Goal: Transaction & Acquisition: Purchase product/service

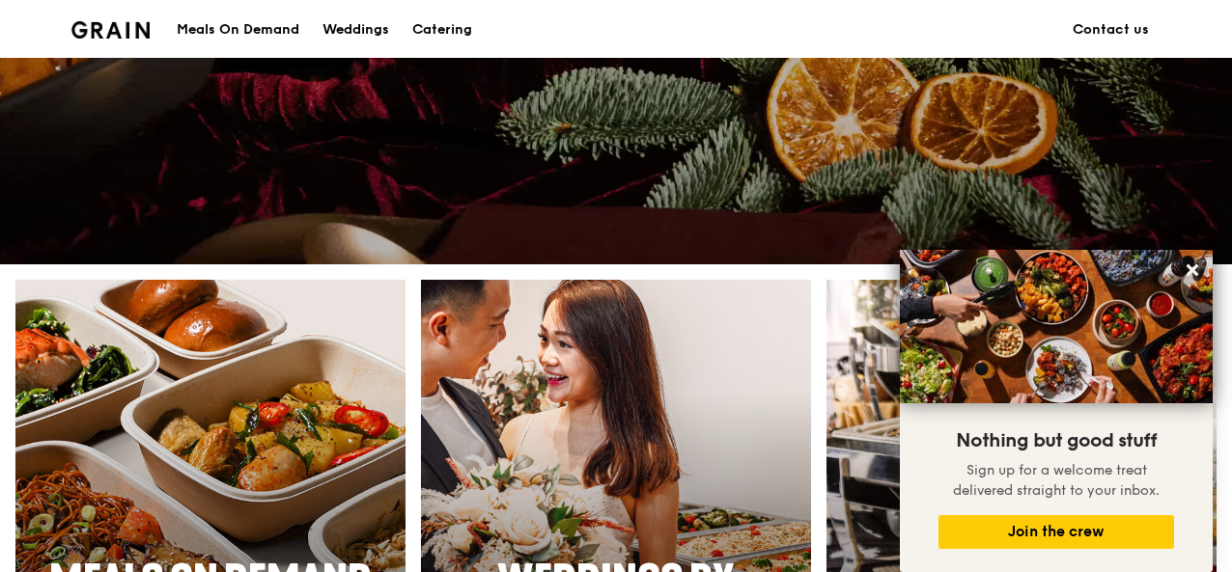
scroll to position [526, 0]
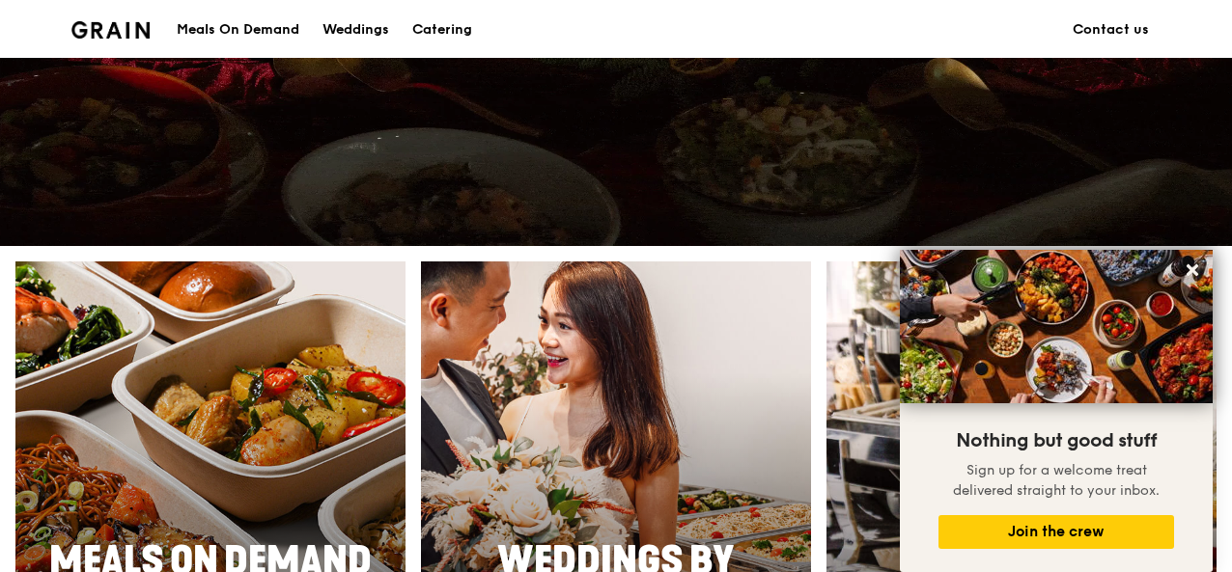
click at [243, 369] on div at bounding box center [210, 543] width 429 height 618
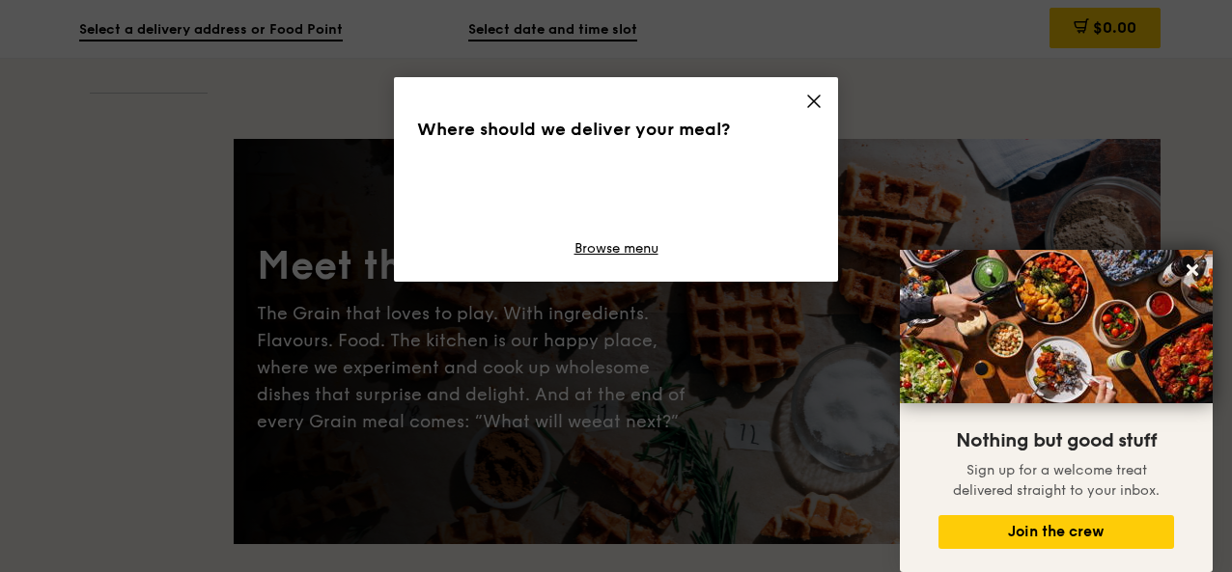
scroll to position [325, 0]
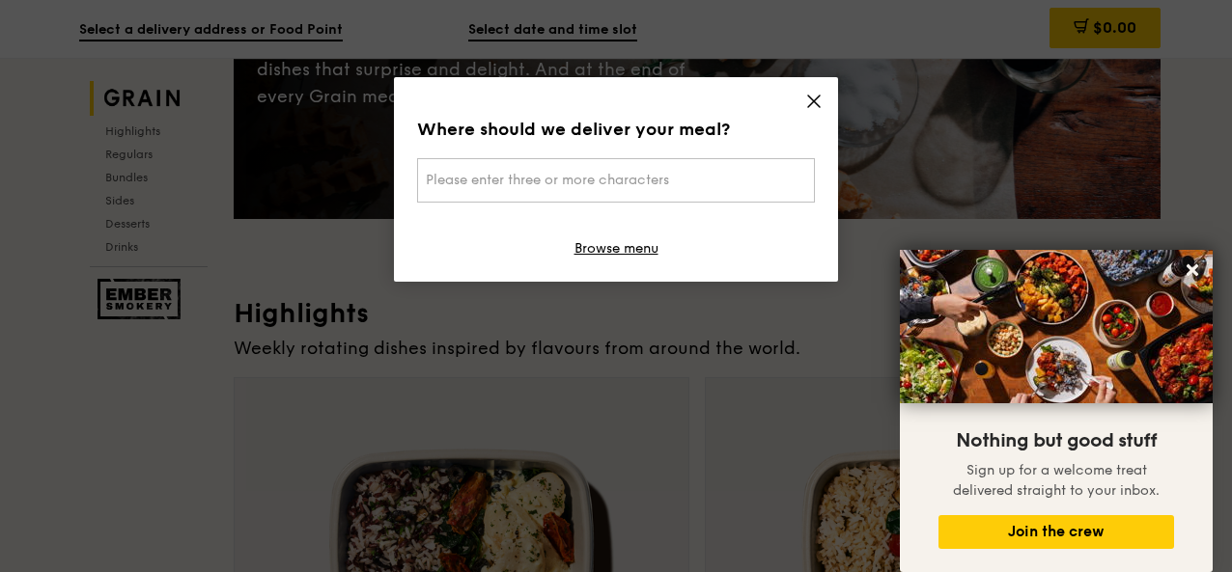
click at [805, 109] on icon at bounding box center [813, 101] width 17 height 17
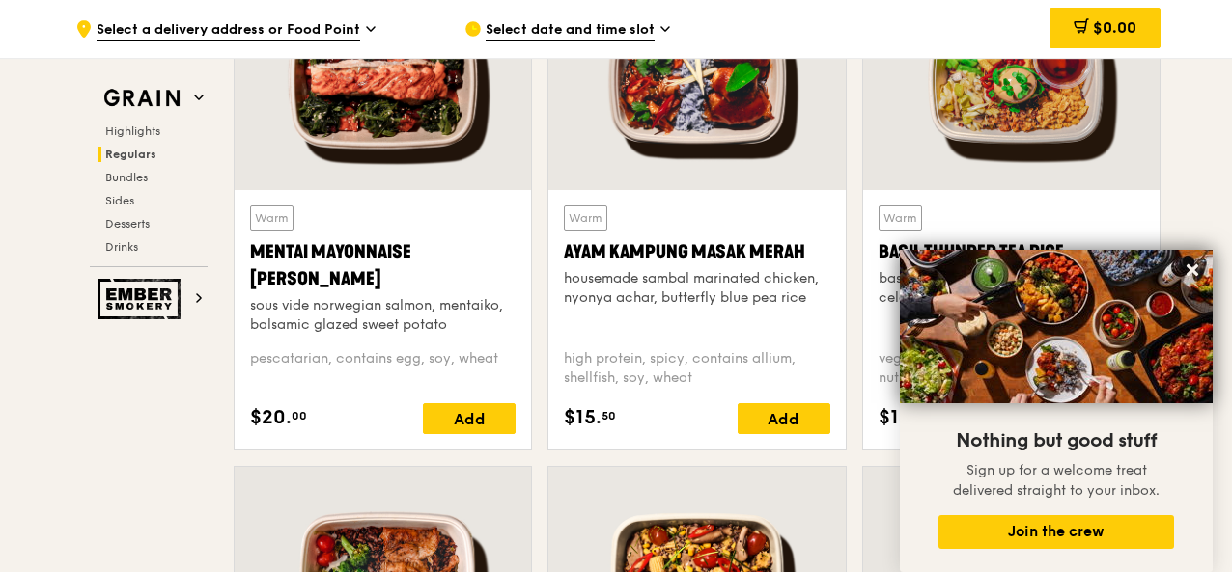
scroll to position [1816, 0]
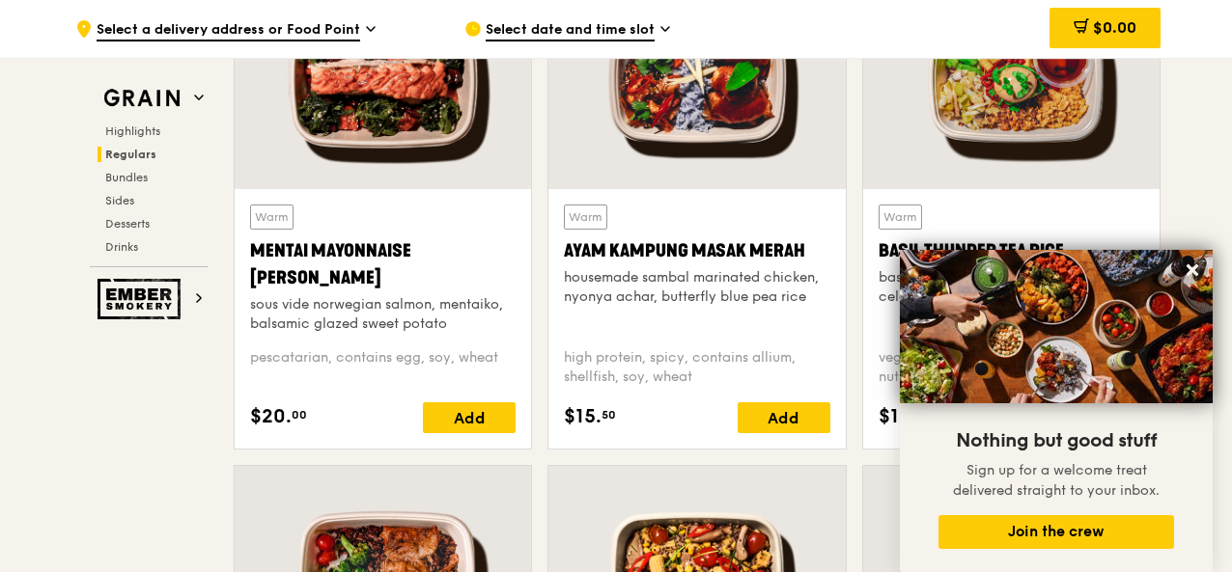
click at [730, 228] on div "Warm Ayam Kampung Masak Merah housemade sambal marinated chicken, nyonya achar,…" at bounding box center [696, 269] width 265 height 128
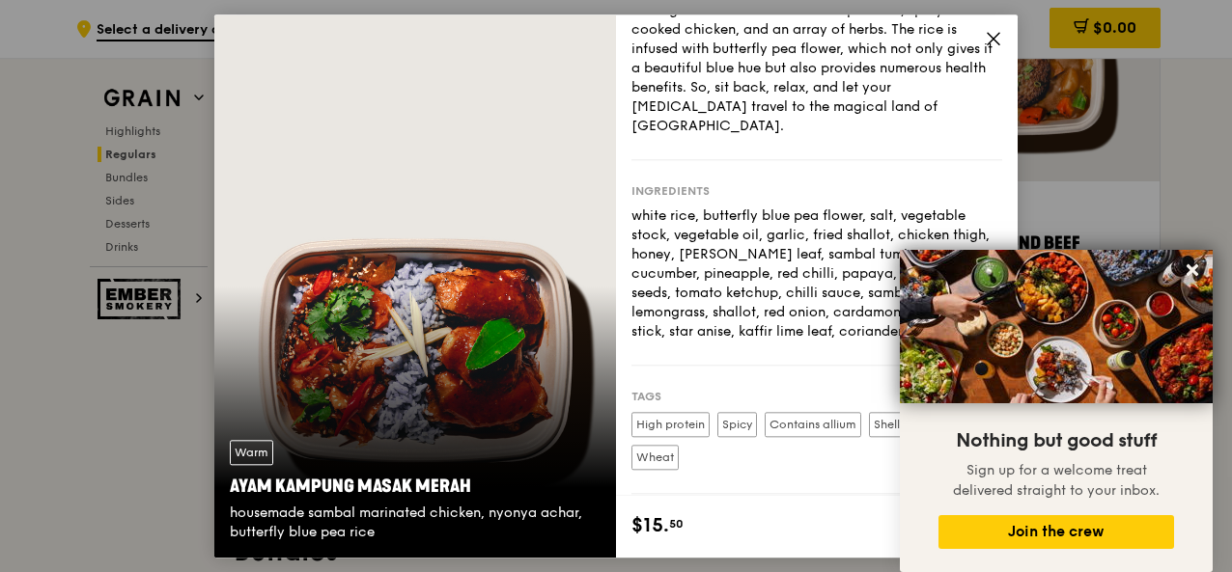
scroll to position [0, 0]
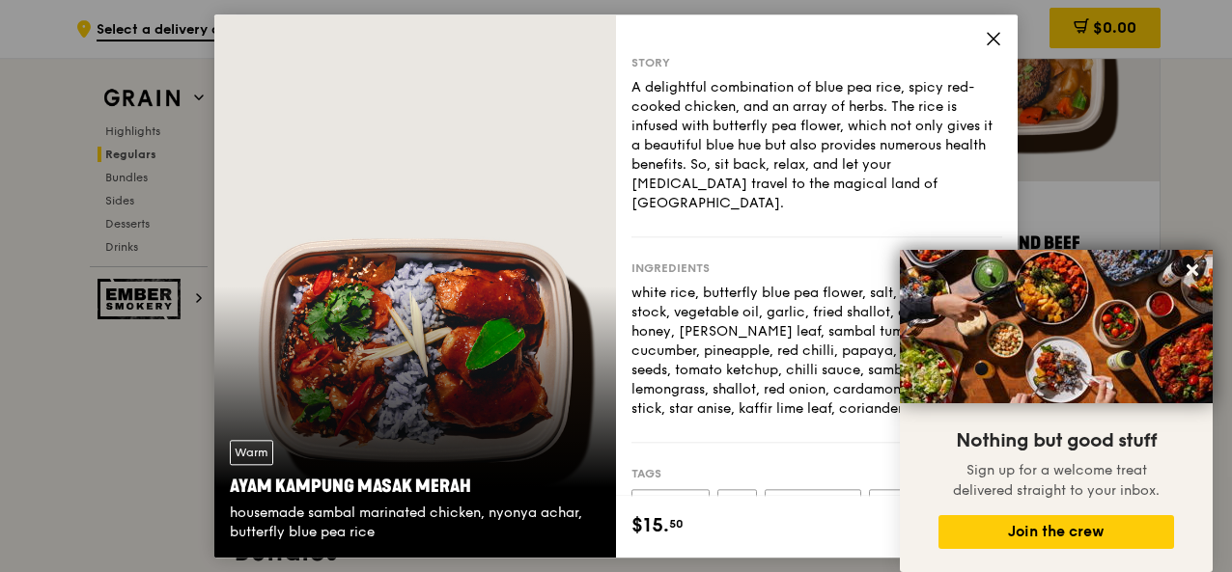
click at [985, 42] on icon at bounding box center [993, 38] width 17 height 17
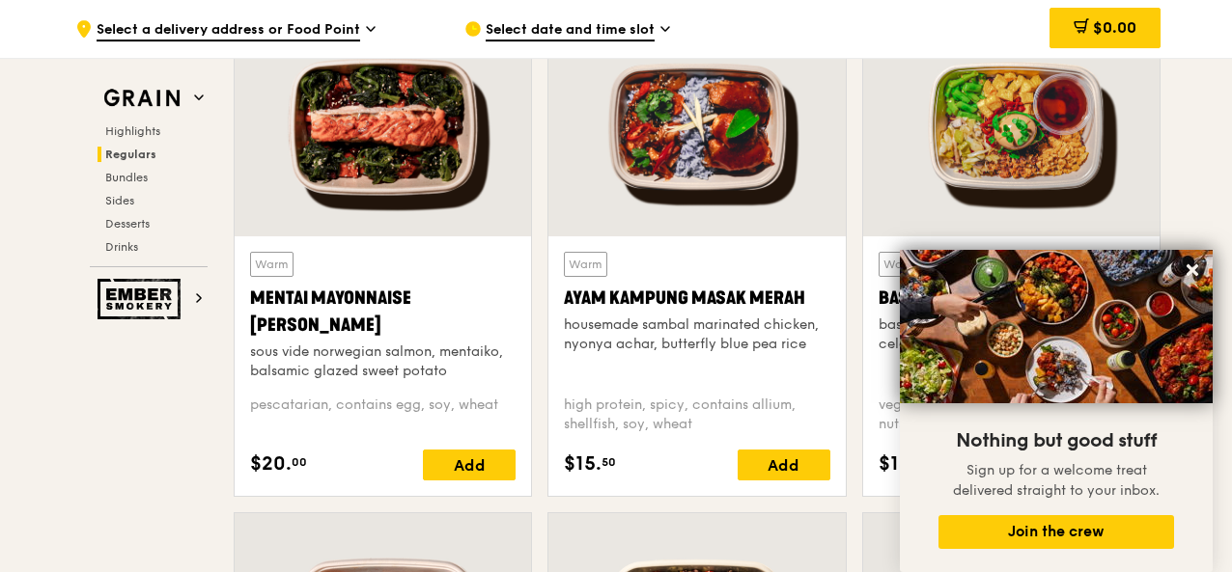
scroll to position [1686, 0]
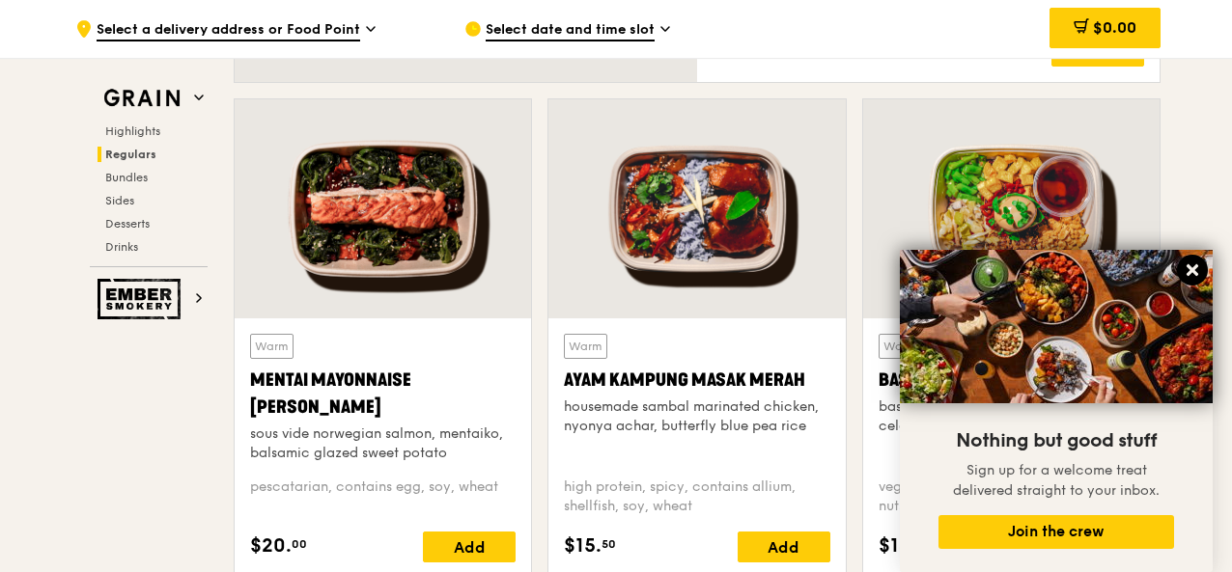
click at [1187, 272] on icon at bounding box center [1191, 270] width 17 height 17
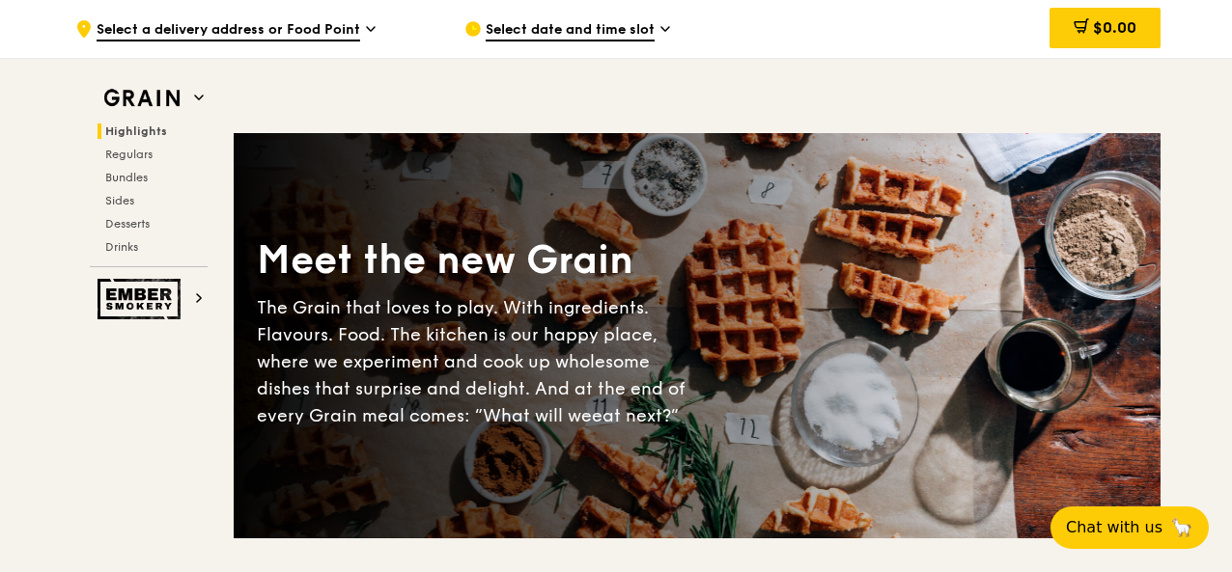
scroll to position [0, 0]
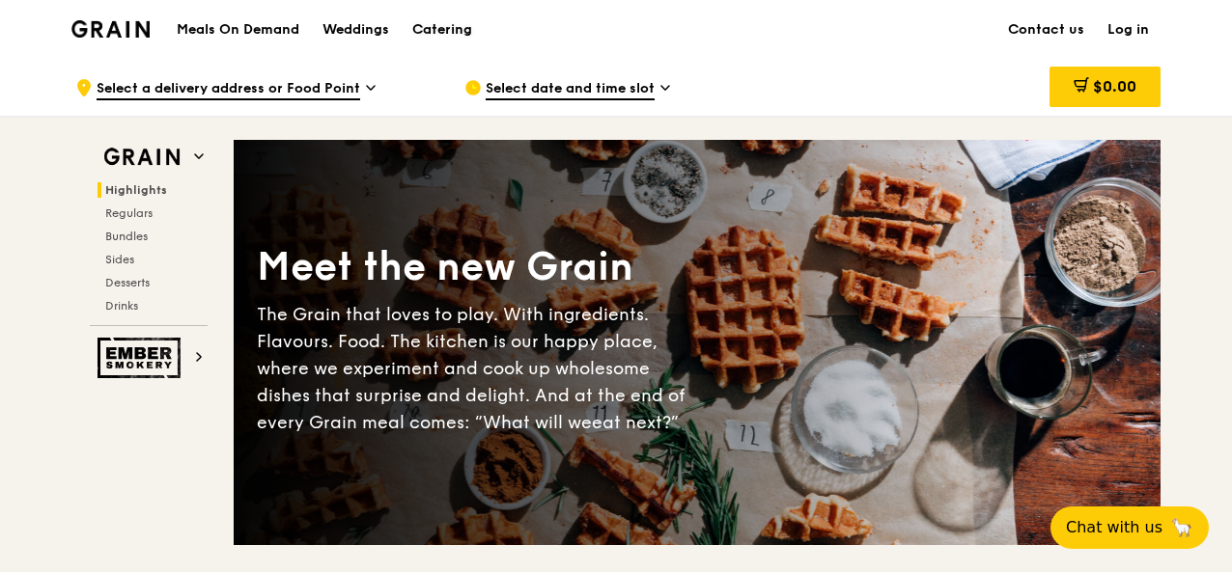
click at [442, 24] on div "Catering" at bounding box center [442, 30] width 60 height 58
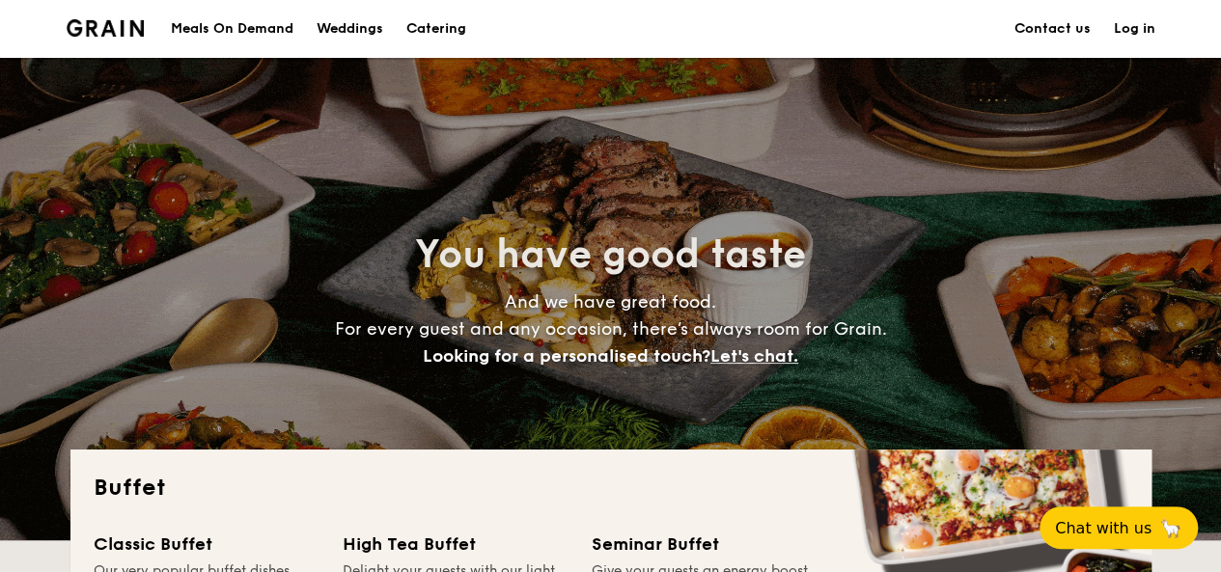
click at [125, 30] on img at bounding box center [106, 27] width 78 height 17
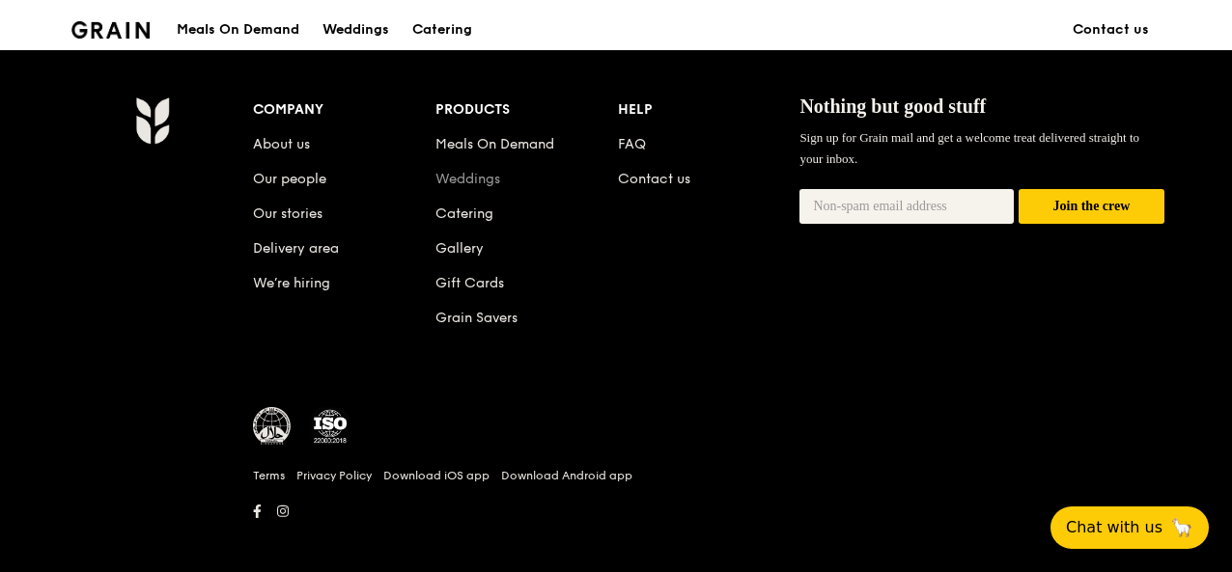
scroll to position [1957, 0]
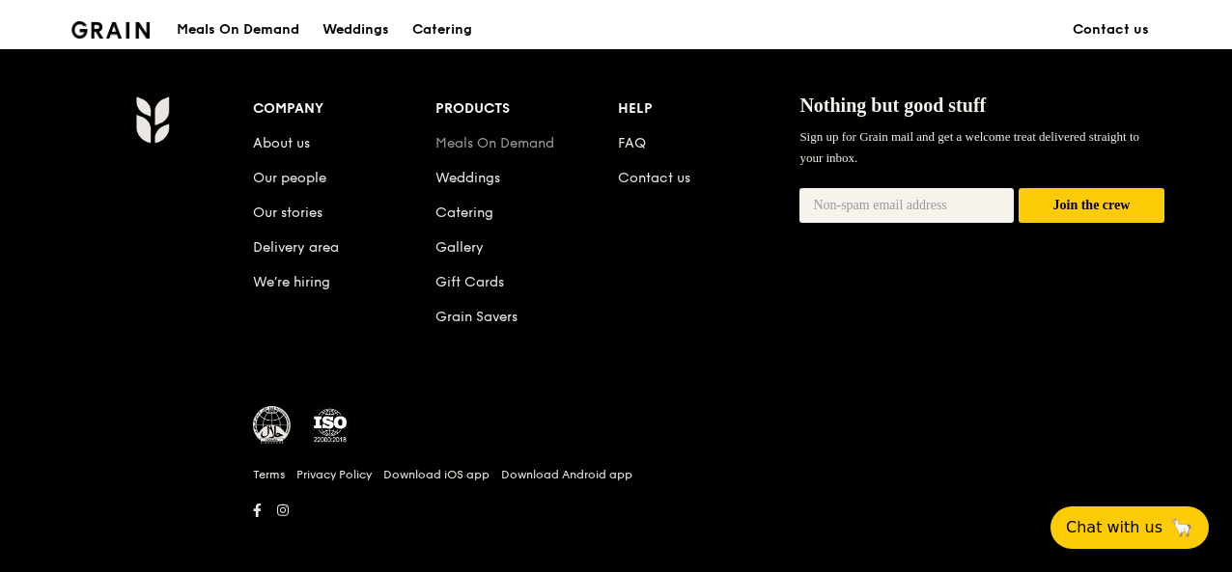
click at [479, 145] on link "Meals On Demand" at bounding box center [494, 143] width 119 height 16
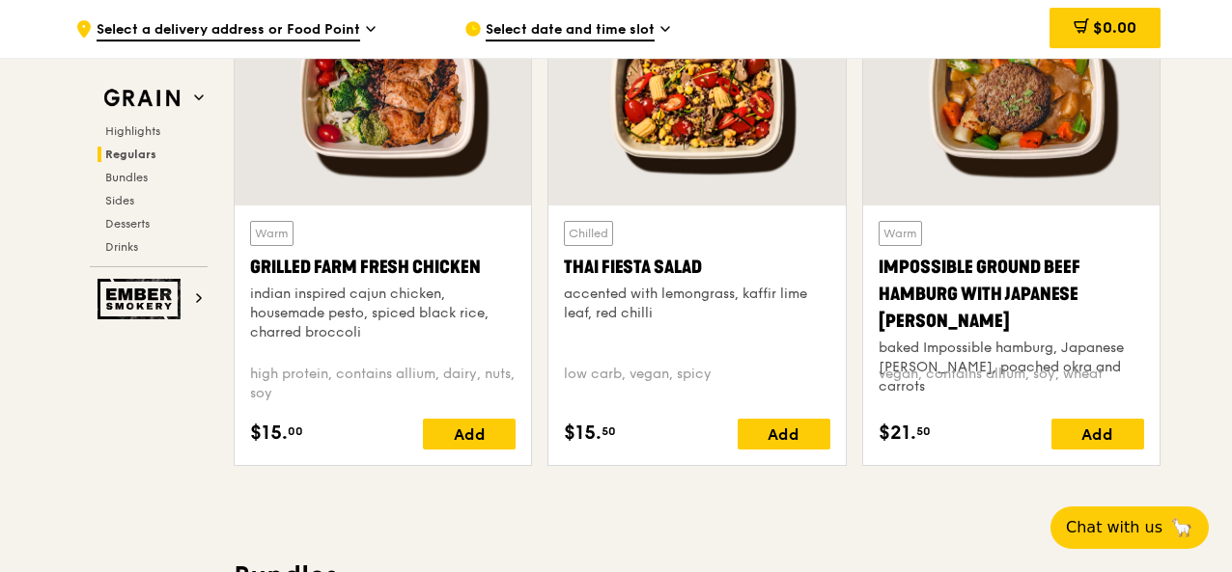
scroll to position [2296, 0]
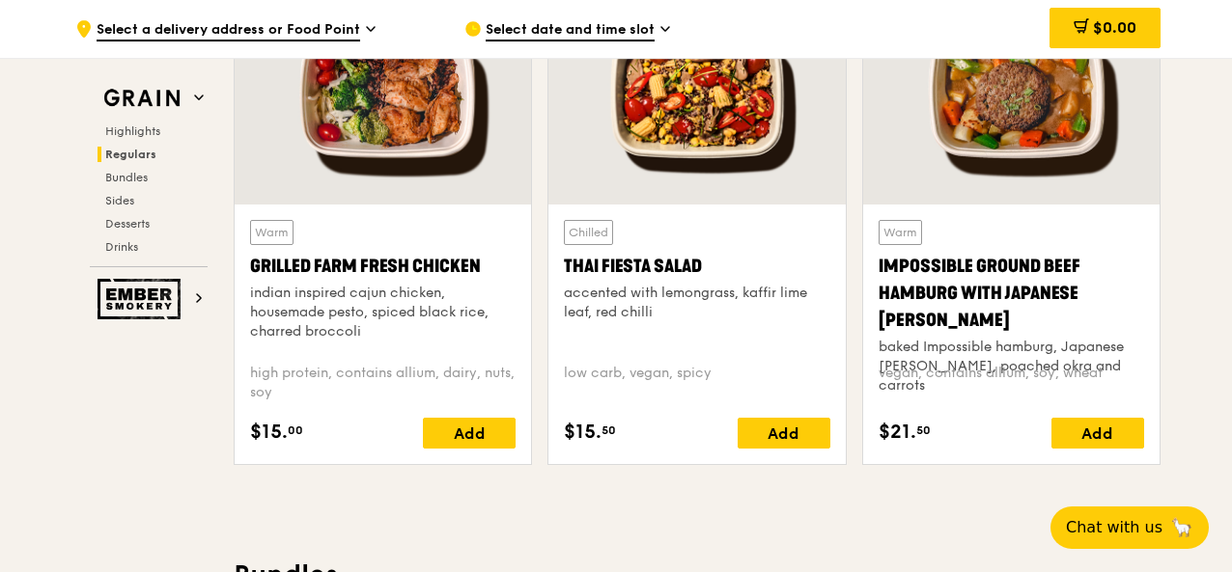
click at [585, 229] on div "Chilled" at bounding box center [588, 232] width 49 height 25
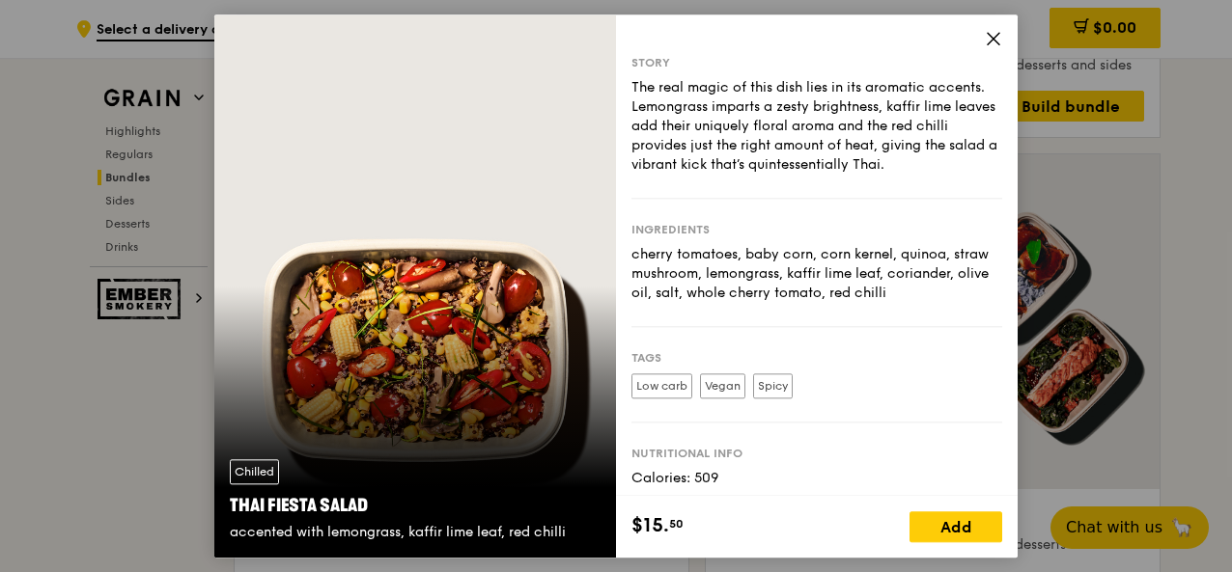
scroll to position [3590, 0]
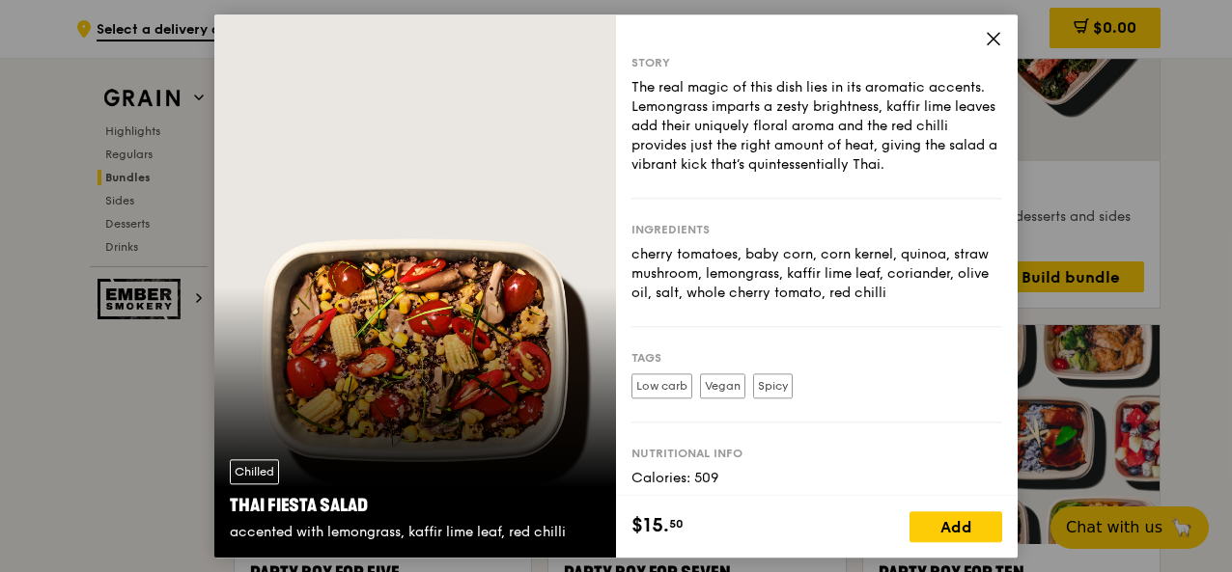
click at [710, 398] on label "Vegan" at bounding box center [722, 386] width 45 height 25
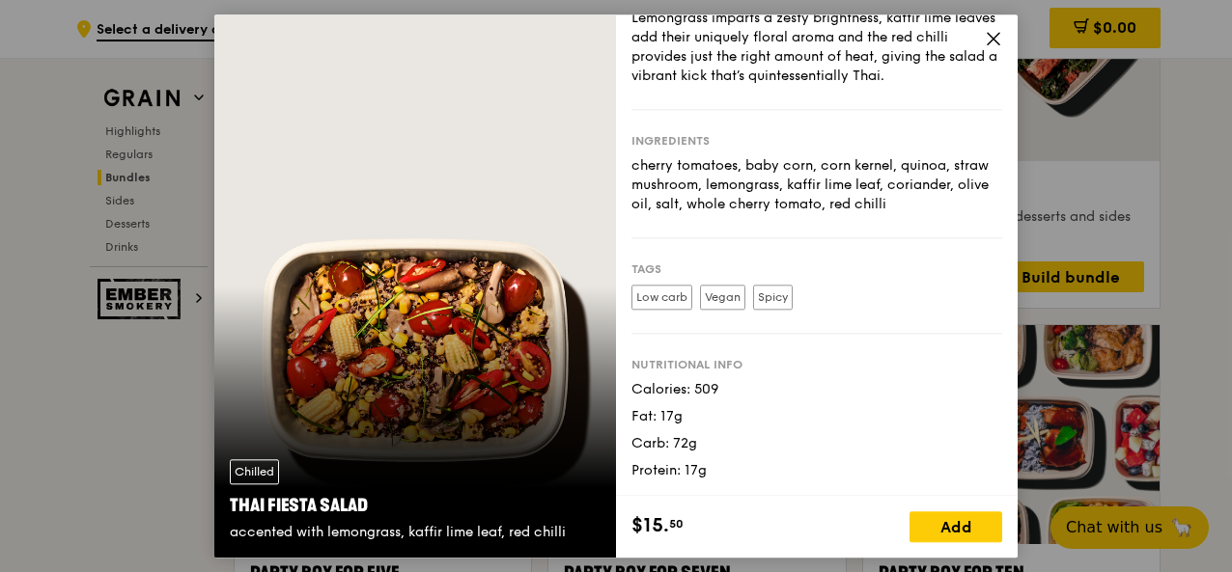
click at [988, 39] on icon at bounding box center [993, 38] width 17 height 17
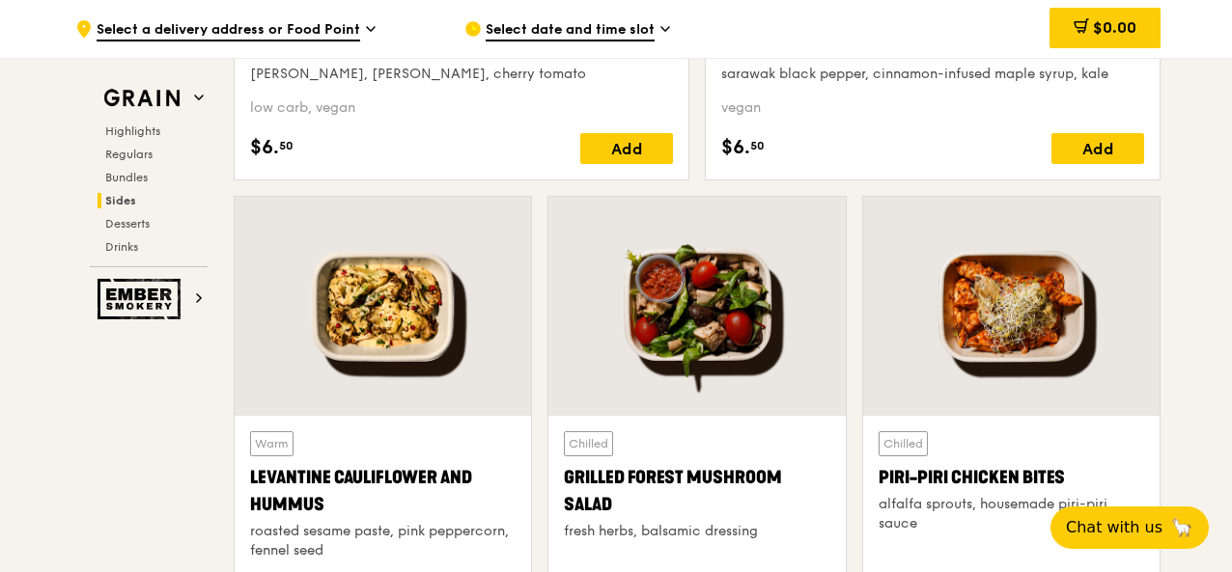
scroll to position [4805, 0]
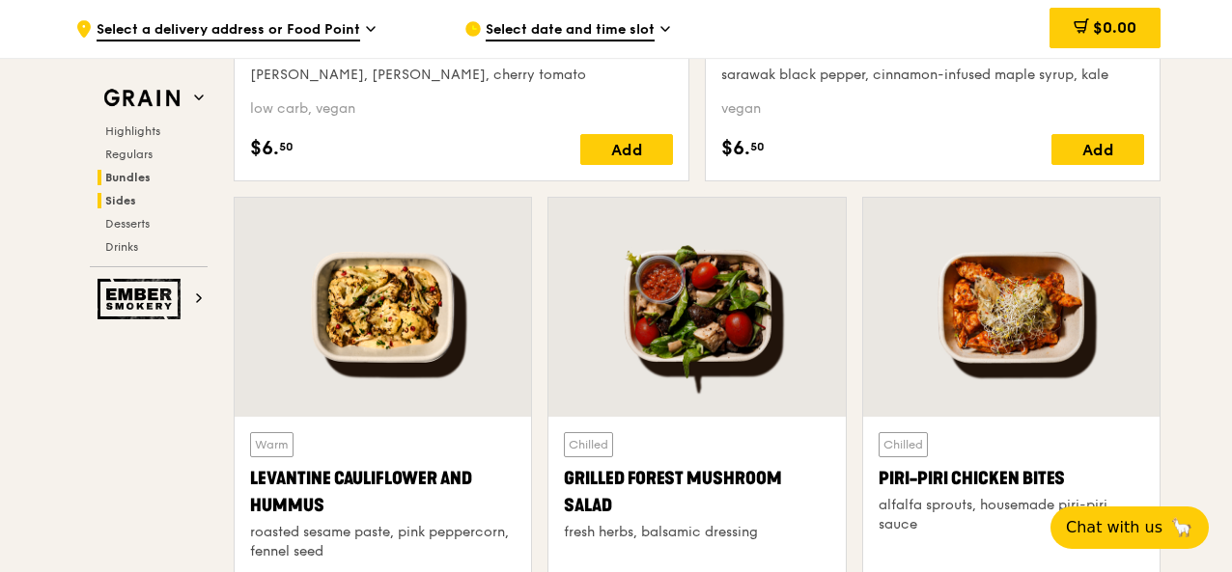
click at [131, 181] on span "Bundles" at bounding box center [127, 178] width 45 height 14
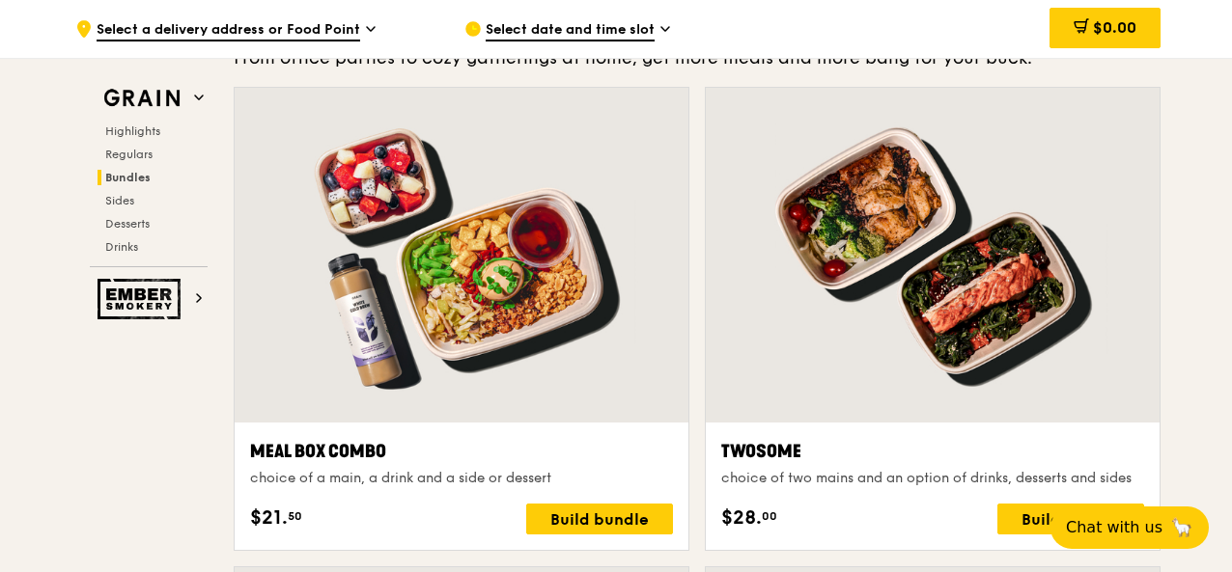
scroll to position [2775, 0]
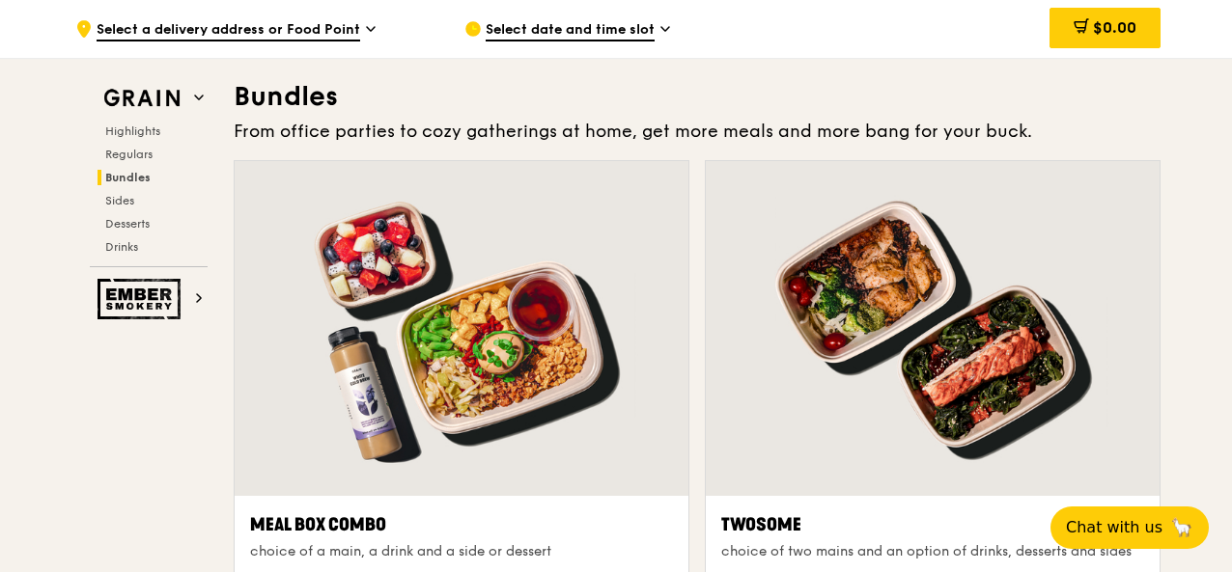
click at [129, 171] on span "Bundles" at bounding box center [127, 178] width 45 height 14
click at [125, 155] on span "Regulars" at bounding box center [130, 155] width 51 height 14
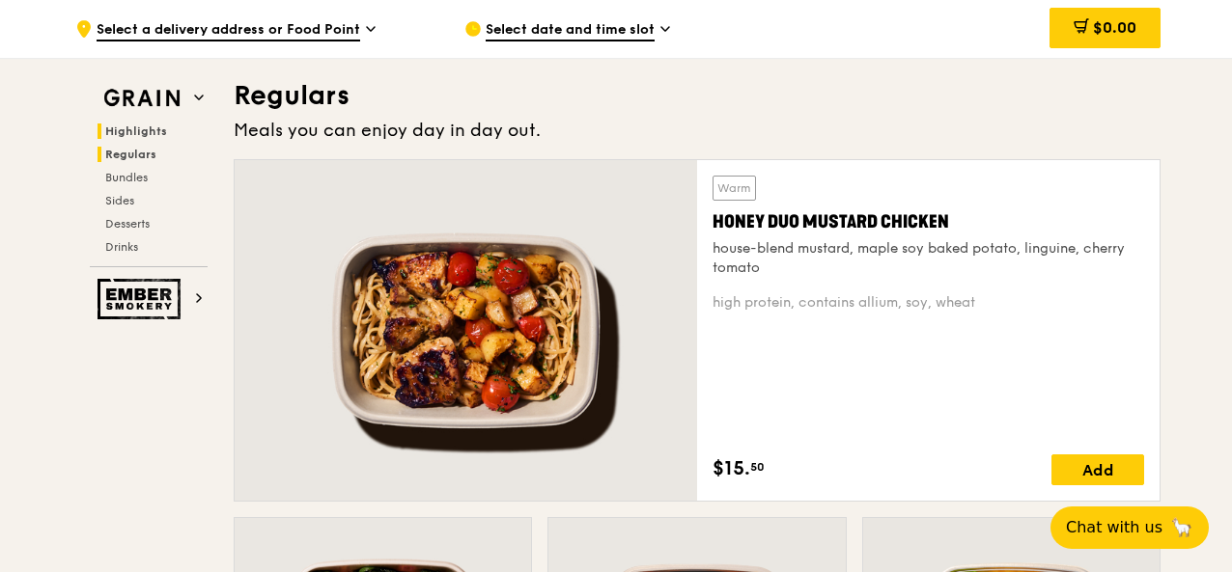
click at [140, 133] on span "Highlights" at bounding box center [136, 132] width 62 height 14
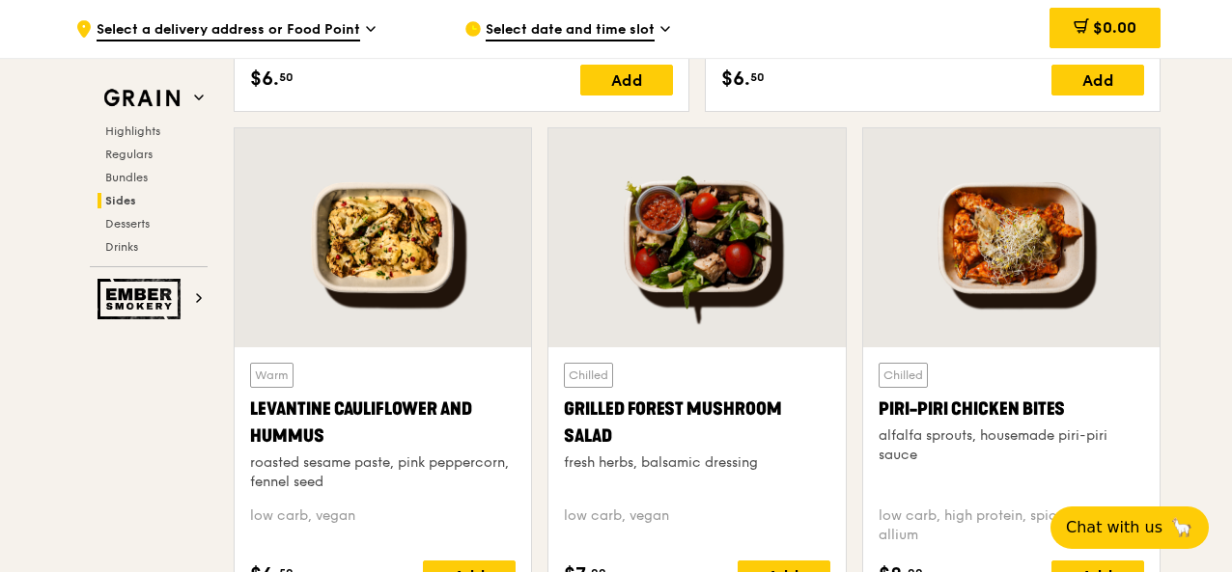
scroll to position [4876, 0]
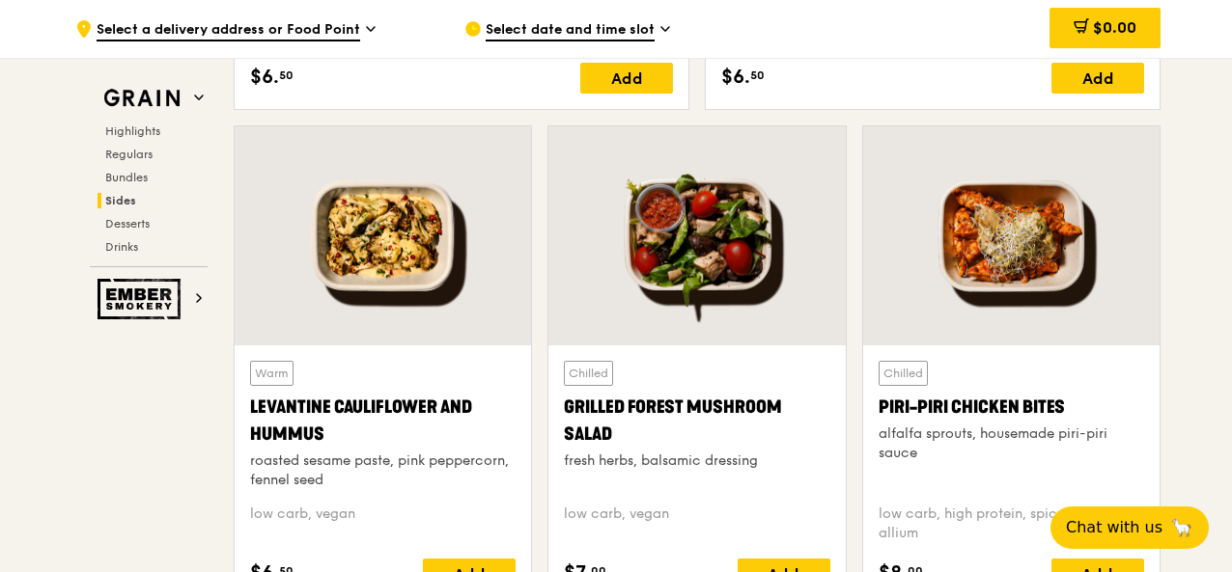
drag, startPoint x: 693, startPoint y: 281, endPoint x: 736, endPoint y: 224, distance: 71.0
click at [736, 224] on div at bounding box center [696, 235] width 296 height 219
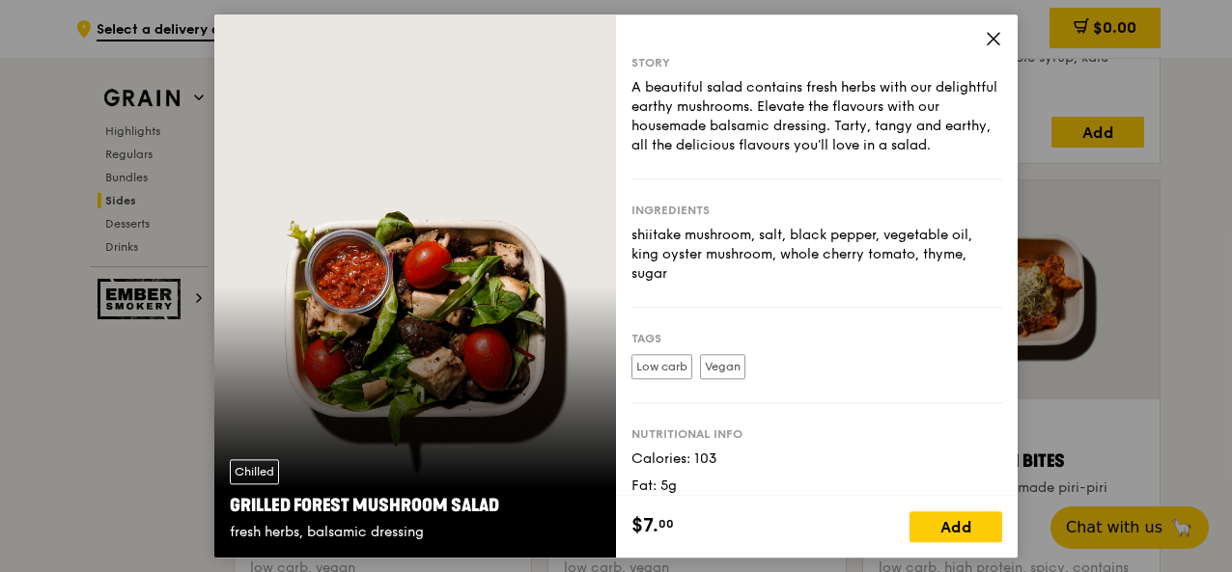
click at [992, 36] on icon at bounding box center [993, 38] width 17 height 17
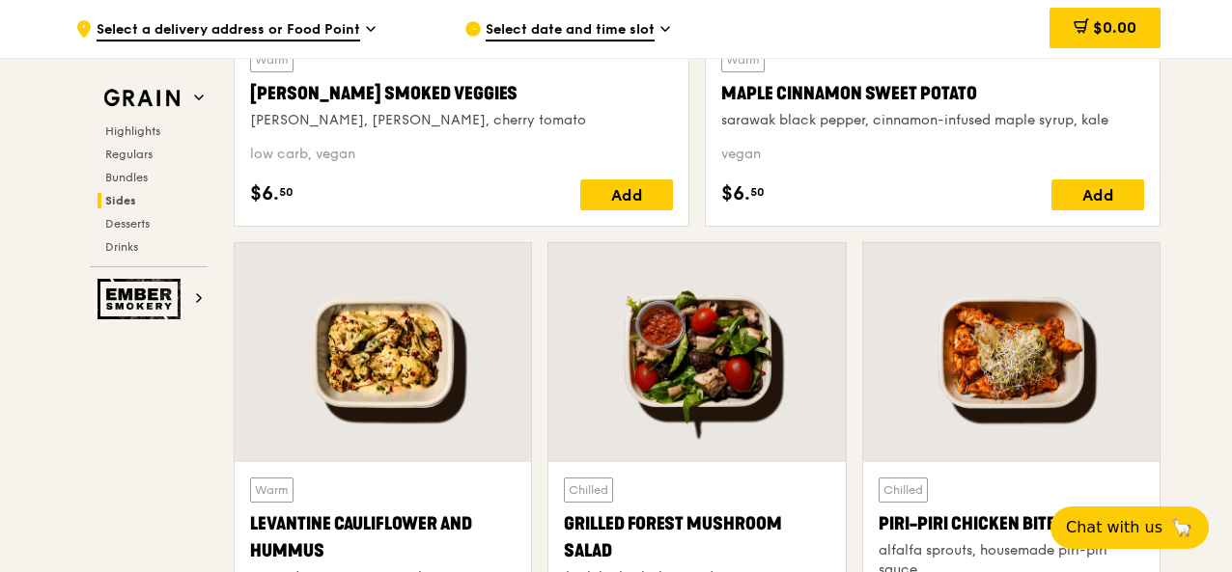
scroll to position [4759, 0]
